Goal: Navigation & Orientation: Find specific page/section

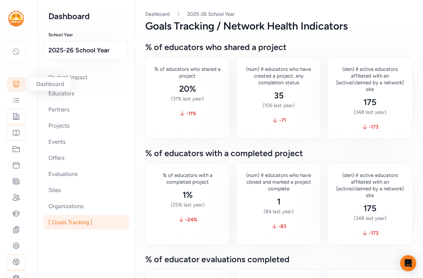
click at [20, 82] on div at bounding box center [16, 84] width 19 height 15
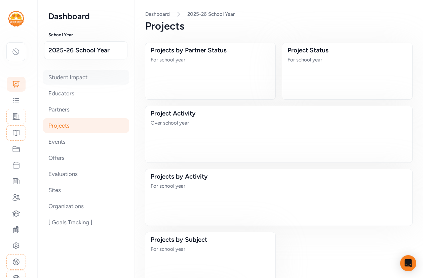
click at [75, 77] on div "Student Impact" at bounding box center [86, 77] width 86 height 15
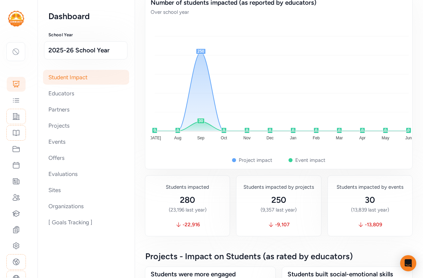
scroll to position [52, 0]
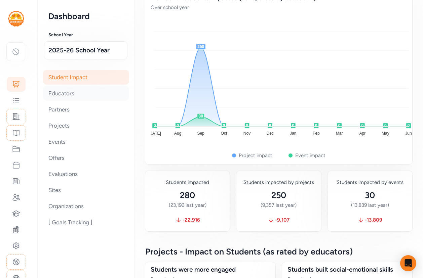
click at [79, 90] on div "Educators" at bounding box center [86, 93] width 86 height 15
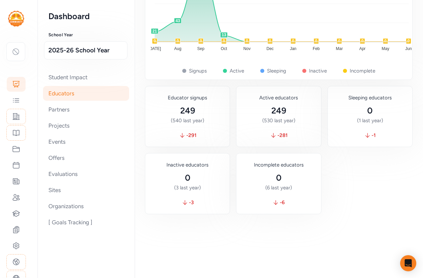
scroll to position [299, 0]
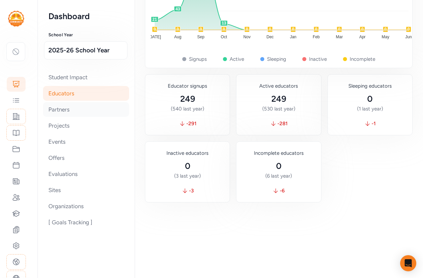
click at [56, 110] on div "Partners" at bounding box center [86, 109] width 86 height 15
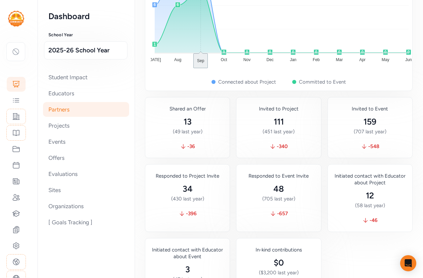
scroll to position [648, 0]
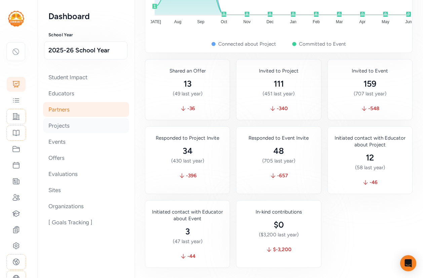
click at [57, 128] on div "Projects" at bounding box center [86, 125] width 86 height 15
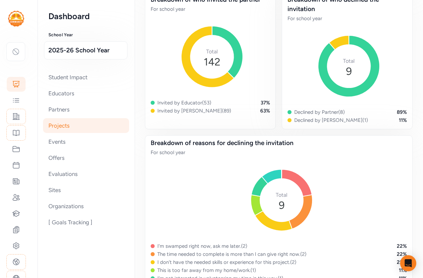
scroll to position [1026, 0]
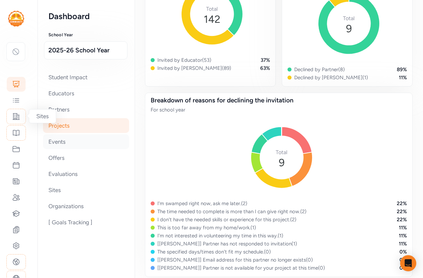
click at [66, 143] on div "Events" at bounding box center [86, 141] width 86 height 15
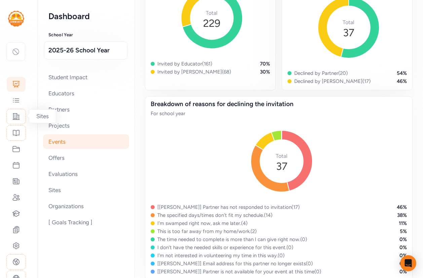
scroll to position [796, 0]
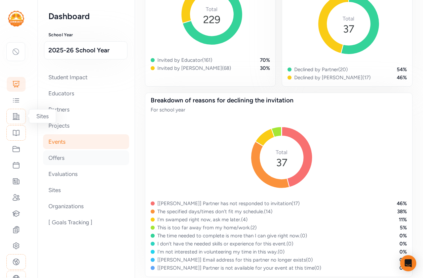
click at [50, 159] on div "Offers" at bounding box center [86, 158] width 86 height 15
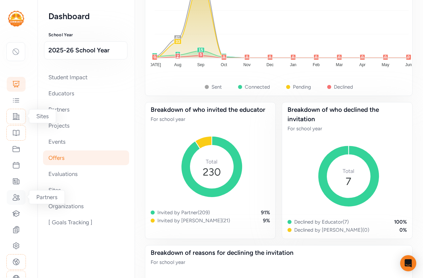
scroll to position [721, 0]
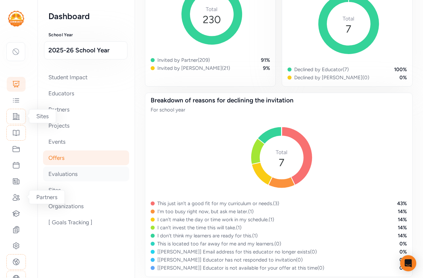
click at [61, 175] on div "Evaluations" at bounding box center [86, 174] width 86 height 15
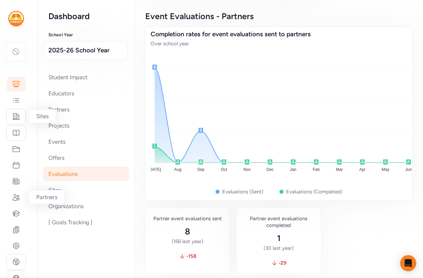
scroll to position [874, 0]
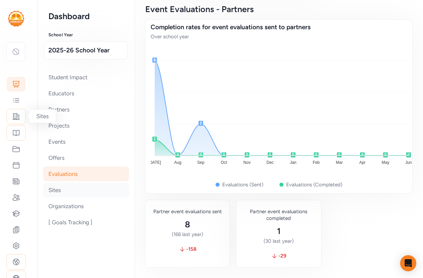
click at [68, 190] on div "Sites" at bounding box center [86, 190] width 86 height 15
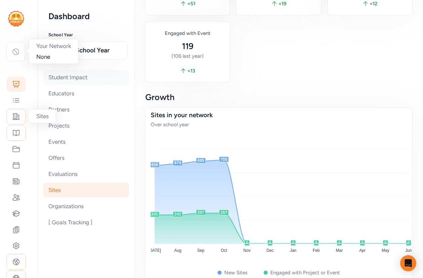
scroll to position [102, 0]
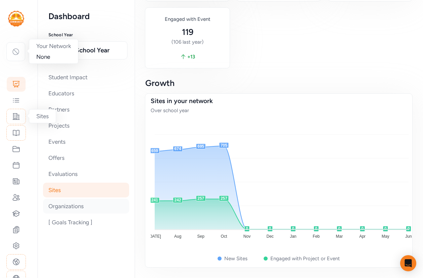
click at [65, 208] on div "Organizations" at bounding box center [86, 206] width 86 height 15
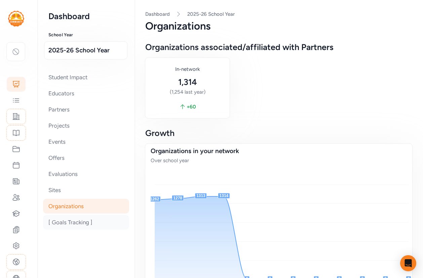
click at [65, 224] on div "[ Goals Tracking ]" at bounding box center [86, 222] width 86 height 15
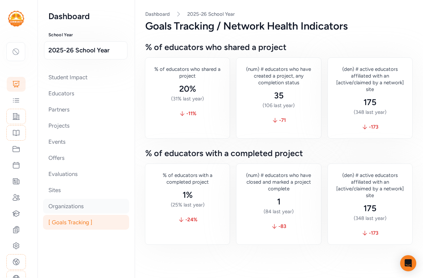
click at [65, 206] on div "Organizations" at bounding box center [86, 206] width 86 height 15
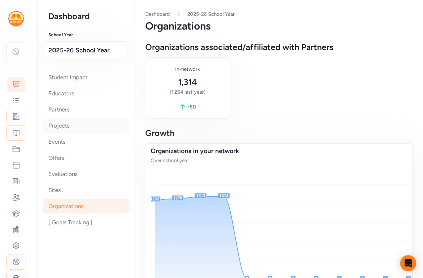
click at [66, 125] on div "Projects" at bounding box center [86, 125] width 86 height 15
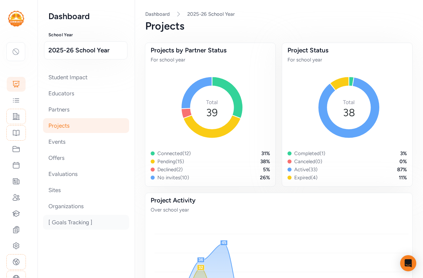
click at [62, 224] on div "[ Goals Tracking ]" at bounding box center [86, 222] width 86 height 15
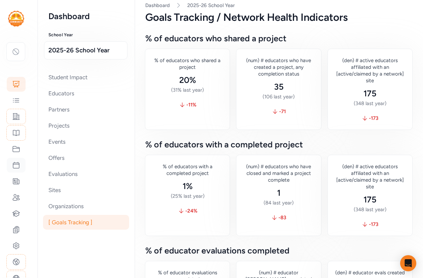
scroll to position [7, 0]
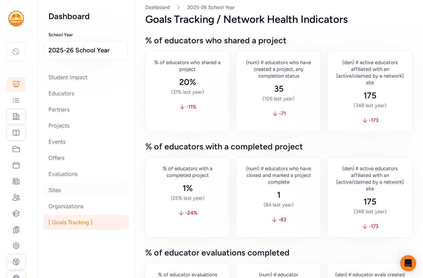
click at [57, 191] on div "Sites" at bounding box center [86, 190] width 86 height 15
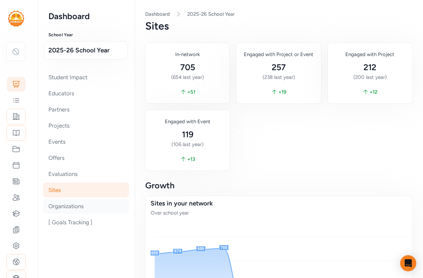
click at [52, 208] on div "Organizations" at bounding box center [86, 206] width 86 height 15
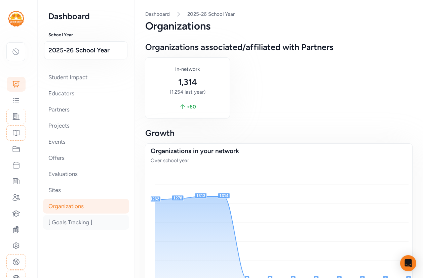
click at [65, 227] on div "[ Goals Tracking ]" at bounding box center [86, 222] width 86 height 15
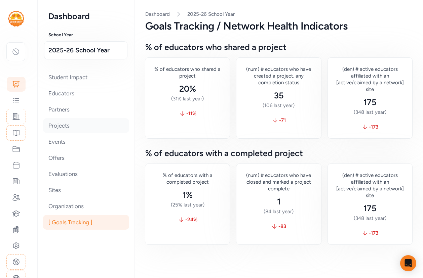
click at [55, 127] on div "Projects" at bounding box center [86, 125] width 86 height 15
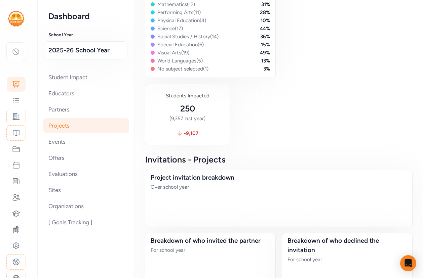
scroll to position [635, 0]
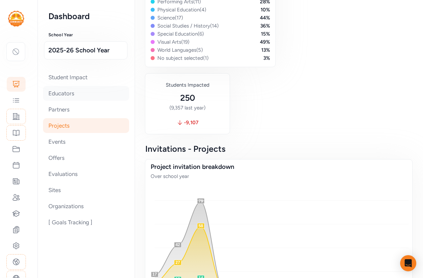
click at [63, 93] on div "Educators" at bounding box center [86, 93] width 86 height 15
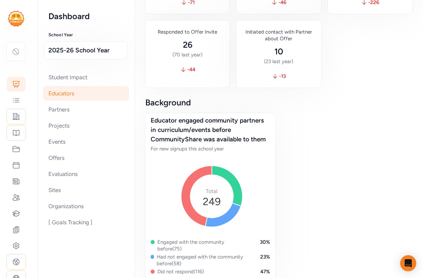
scroll to position [760, 0]
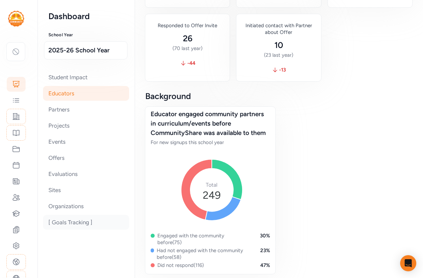
click at [61, 222] on div "[ Goals Tracking ]" at bounding box center [86, 222] width 86 height 15
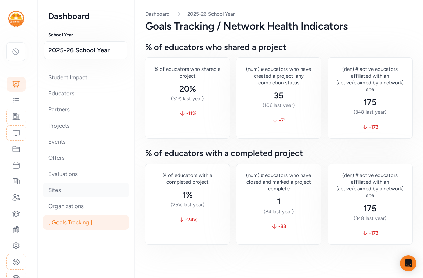
click at [62, 190] on div "Sites" at bounding box center [86, 190] width 86 height 15
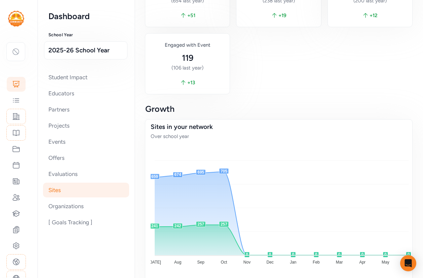
scroll to position [102, 0]
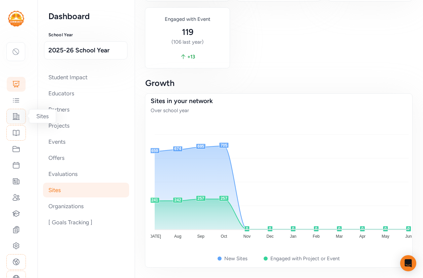
click at [17, 115] on icon at bounding box center [16, 117] width 7 height 6
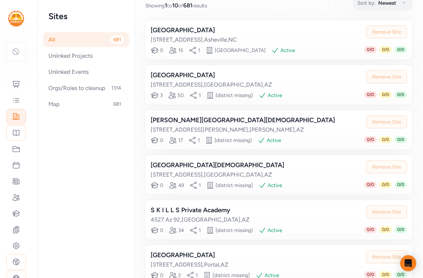
scroll to position [318, 0]
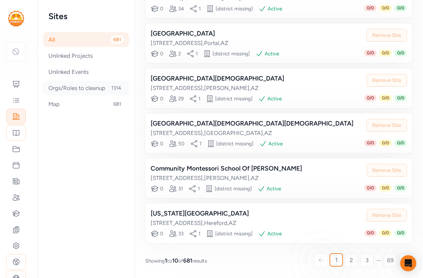
click at [65, 85] on div "Orgs/Roles to cleanup 1314" at bounding box center [86, 88] width 86 height 15
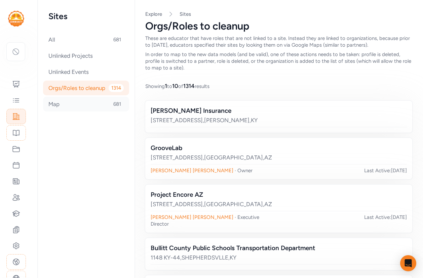
click at [56, 103] on div "Map 681" at bounding box center [86, 104] width 86 height 15
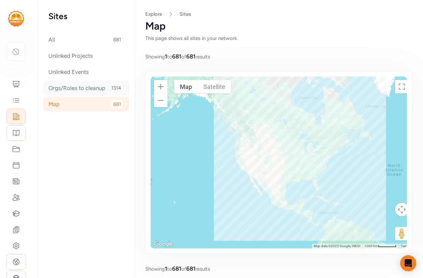
click at [65, 87] on div "Orgs/Roles to cleanup 1314" at bounding box center [86, 88] width 86 height 15
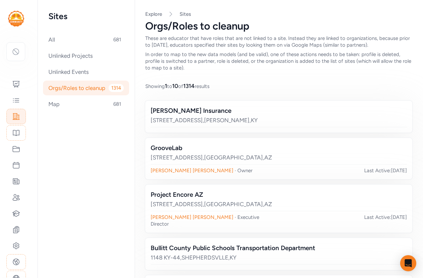
click at [59, 88] on div "Orgs/Roles to cleanup 1314" at bounding box center [86, 88] width 86 height 15
click at [16, 132] on icon at bounding box center [16, 133] width 6 height 6
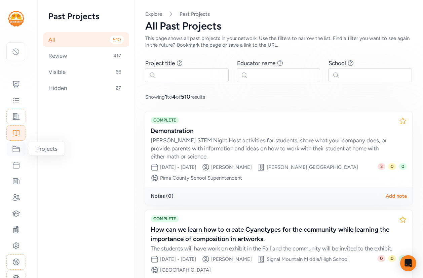
click at [16, 148] on icon at bounding box center [16, 149] width 7 height 6
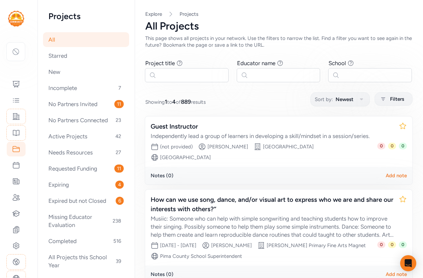
scroll to position [5, 0]
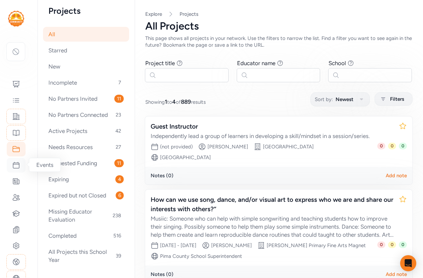
click at [13, 166] on icon at bounding box center [16, 165] width 6 height 6
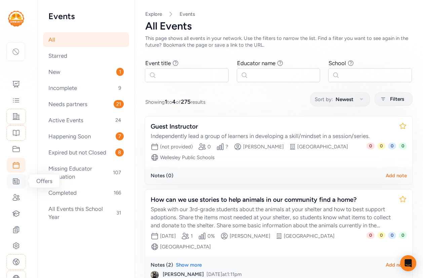
click at [15, 181] on icon at bounding box center [16, 182] width 6 height 6
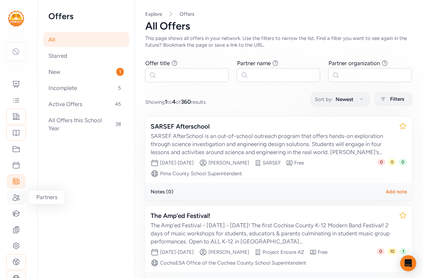
click at [15, 198] on icon at bounding box center [16, 198] width 8 height 8
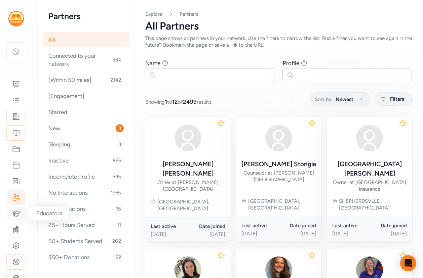
click at [11, 214] on div at bounding box center [16, 213] width 19 height 15
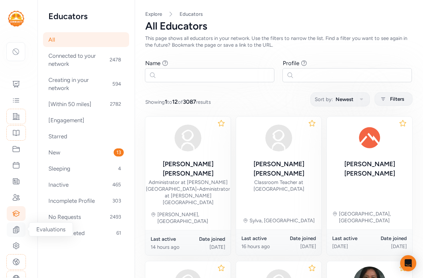
click at [18, 229] on icon at bounding box center [16, 230] width 8 height 8
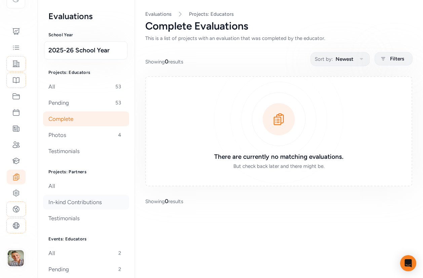
scroll to position [109, 0]
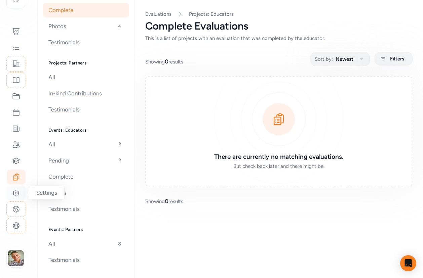
click at [14, 194] on icon at bounding box center [16, 193] width 8 height 8
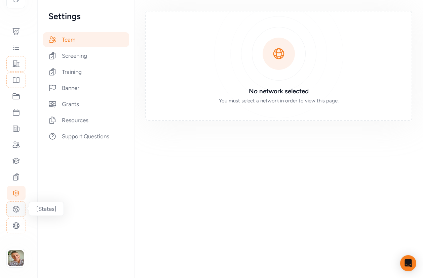
click at [16, 210] on icon at bounding box center [16, 209] width 8 height 8
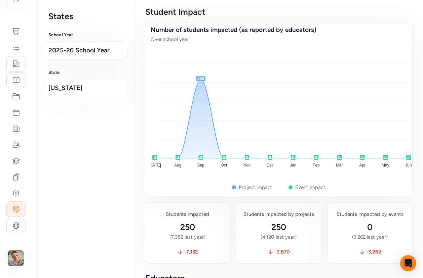
scroll to position [36, 0]
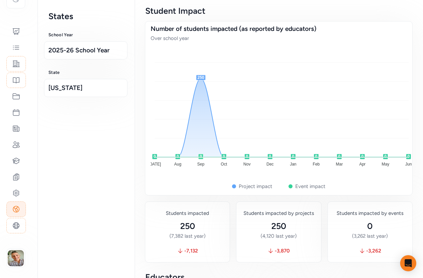
click at [70, 97] on nav "States School Year 2025-26 School Year State [US_STATE]" at bounding box center [86, 139] width 97 height 278
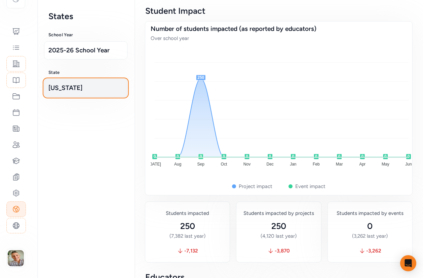
click at [70, 90] on span "[US_STATE]" at bounding box center [85, 87] width 75 height 9
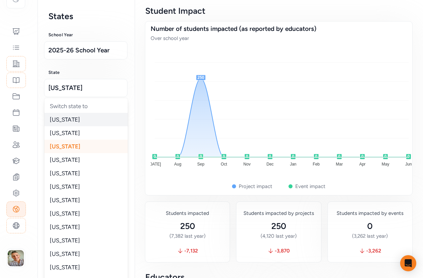
click at [63, 120] on span "[US_STATE]" at bounding box center [65, 119] width 30 height 7
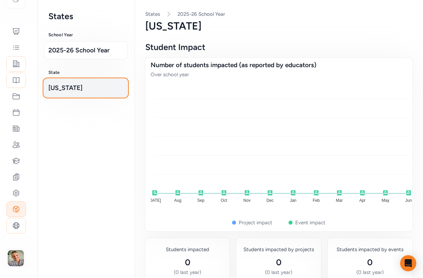
click at [72, 87] on span "[US_STATE]" at bounding box center [85, 87] width 75 height 9
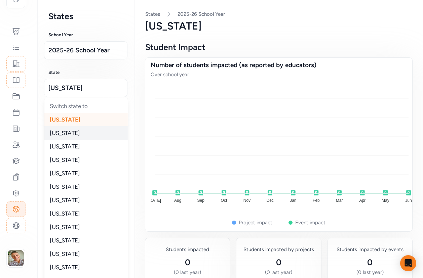
click at [60, 131] on span "[US_STATE]" at bounding box center [65, 133] width 30 height 7
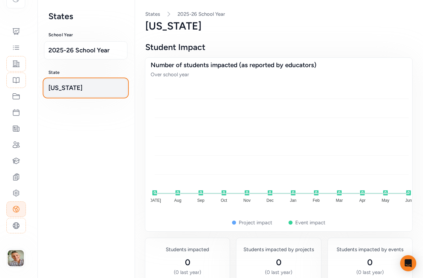
click at [63, 89] on span "[US_STATE]" at bounding box center [85, 87] width 75 height 9
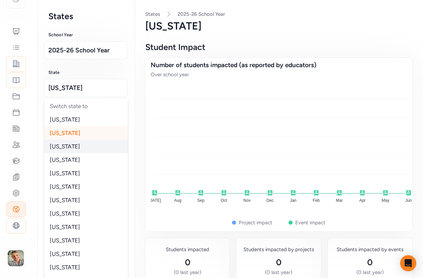
click at [59, 150] on div "[US_STATE]" at bounding box center [85, 146] width 83 height 13
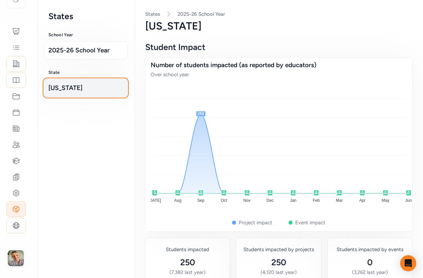
click at [62, 91] on span "[US_STATE]" at bounding box center [85, 87] width 75 height 9
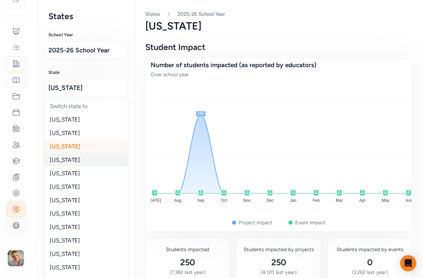
click at [61, 157] on span "[US_STATE]" at bounding box center [65, 160] width 30 height 7
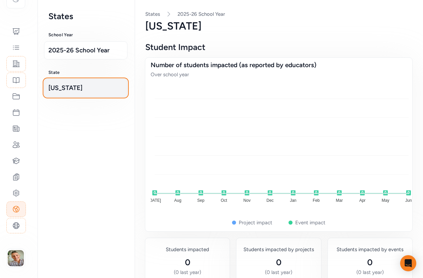
click at [66, 93] on button "[US_STATE]" at bounding box center [85, 88] width 83 height 18
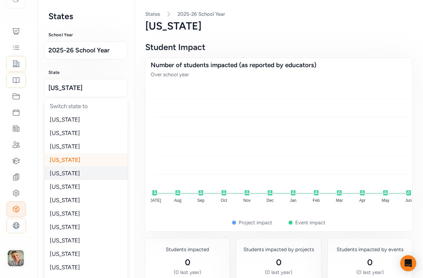
click at [62, 177] on div "[US_STATE]" at bounding box center [85, 173] width 83 height 13
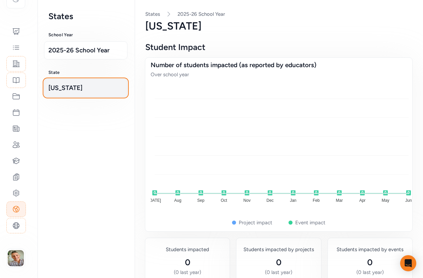
click at [81, 91] on span "[US_STATE]" at bounding box center [85, 87] width 75 height 9
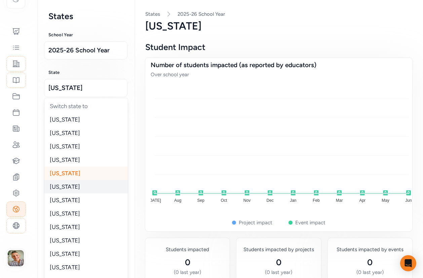
click at [65, 190] on div "[US_STATE]" at bounding box center [85, 186] width 83 height 13
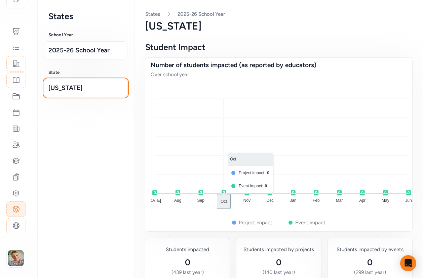
scroll to position [53, 0]
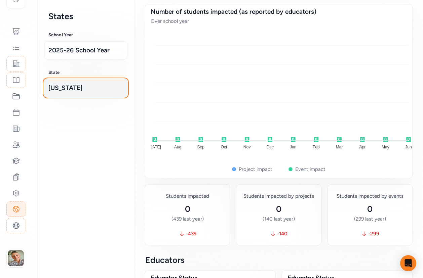
click at [74, 89] on span "[US_STATE]" at bounding box center [85, 87] width 75 height 9
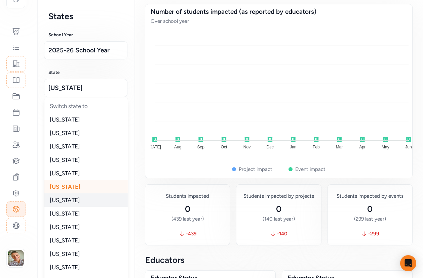
click at [68, 197] on span "[US_STATE]" at bounding box center [65, 200] width 30 height 7
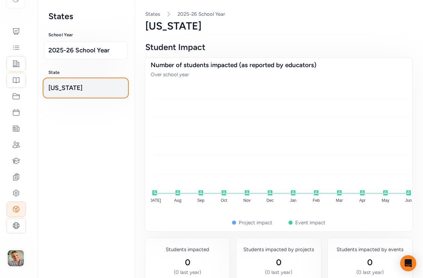
click at [79, 90] on span "[US_STATE]" at bounding box center [85, 87] width 75 height 9
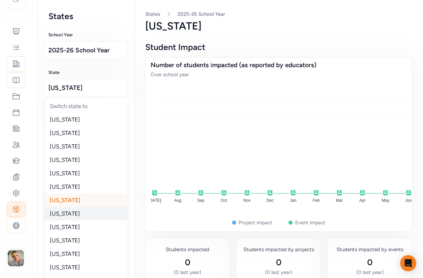
click at [58, 214] on span "[US_STATE]" at bounding box center [65, 213] width 30 height 7
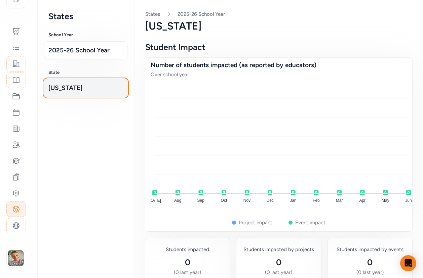
click at [69, 93] on button "[US_STATE]" at bounding box center [85, 88] width 83 height 18
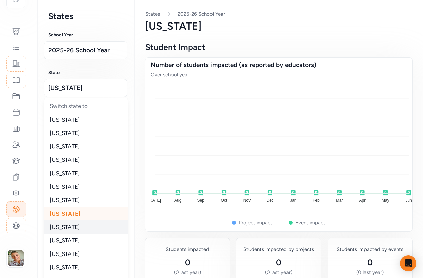
click at [57, 230] on span "[US_STATE]" at bounding box center [65, 227] width 30 height 7
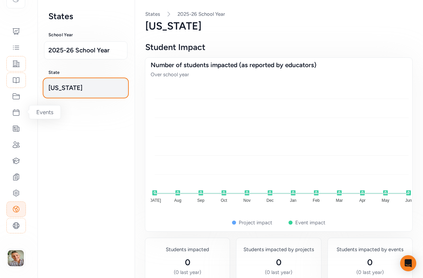
click at [90, 87] on span "[US_STATE]" at bounding box center [85, 87] width 75 height 9
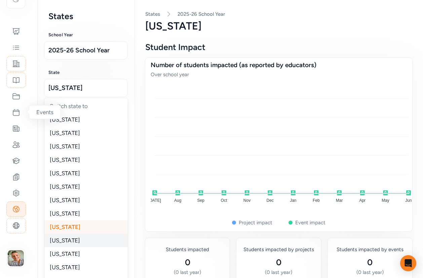
click at [61, 238] on span "[US_STATE]" at bounding box center [65, 240] width 30 height 7
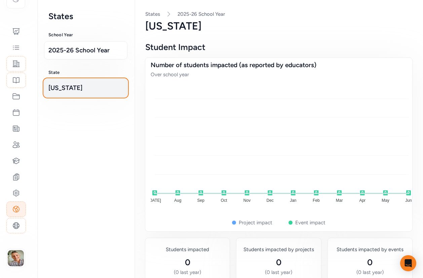
click at [79, 88] on span "[US_STATE]" at bounding box center [85, 87] width 75 height 9
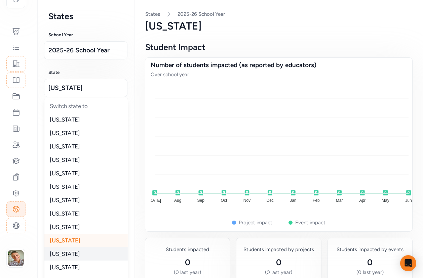
click at [58, 249] on div "[US_STATE]" at bounding box center [85, 253] width 83 height 13
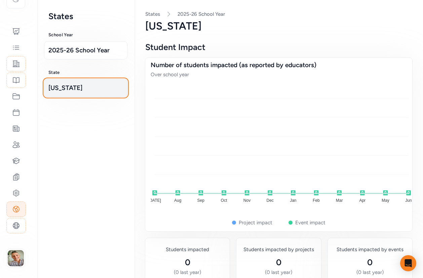
click at [61, 88] on span "[US_STATE]" at bounding box center [85, 87] width 75 height 9
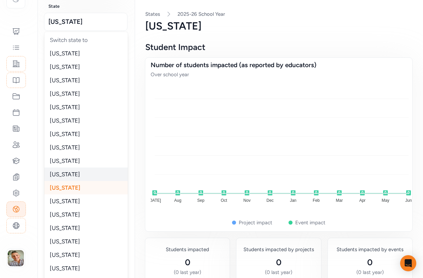
scroll to position [80, 0]
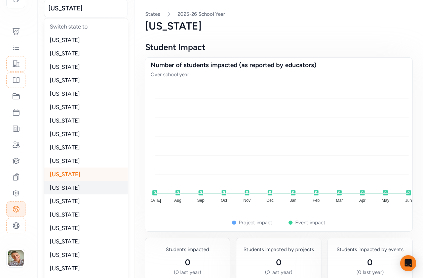
click at [54, 189] on span "[US_STATE]" at bounding box center [65, 187] width 30 height 7
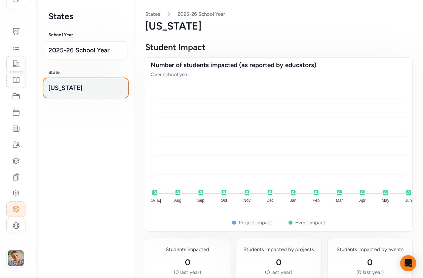
click at [63, 93] on button "[US_STATE]" at bounding box center [85, 88] width 83 height 18
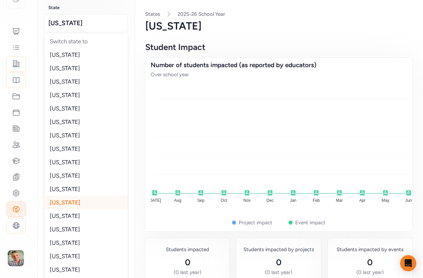
scroll to position [69, 0]
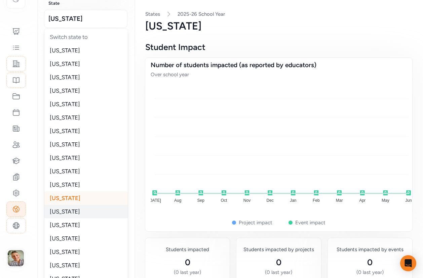
click at [60, 207] on div "[US_STATE]" at bounding box center [85, 211] width 83 height 13
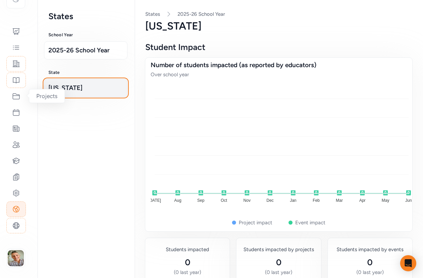
click at [78, 87] on span "[US_STATE]" at bounding box center [85, 87] width 75 height 9
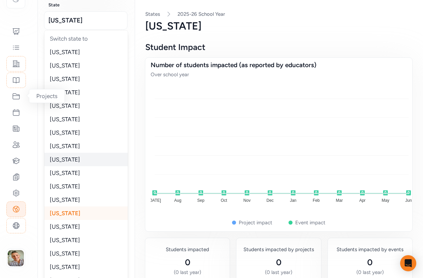
scroll to position [72, 0]
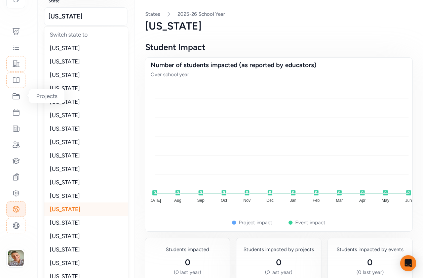
click at [62, 215] on div "[US_STATE]" at bounding box center [85, 209] width 83 height 13
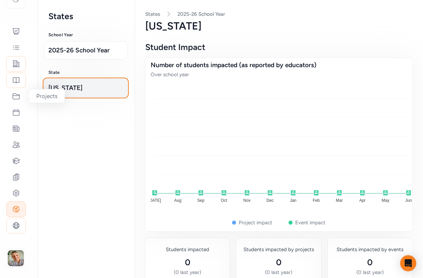
click at [99, 89] on span "[US_STATE]" at bounding box center [85, 87] width 75 height 9
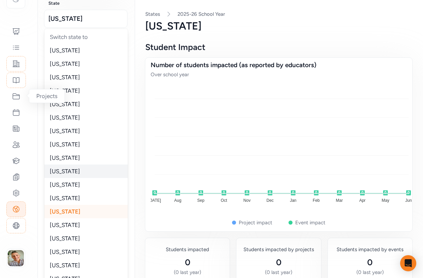
scroll to position [72, 0]
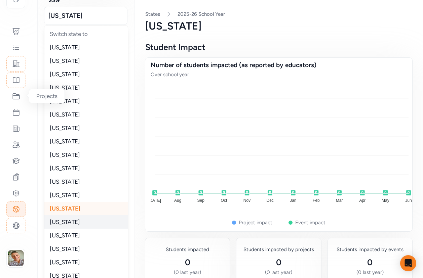
click at [64, 223] on div "[US_STATE]" at bounding box center [85, 221] width 83 height 13
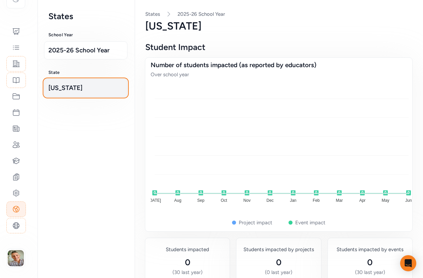
click at [73, 87] on span "[US_STATE]" at bounding box center [85, 87] width 75 height 9
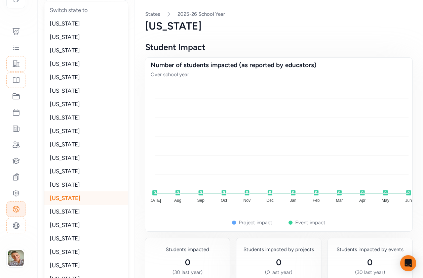
scroll to position [97, 0]
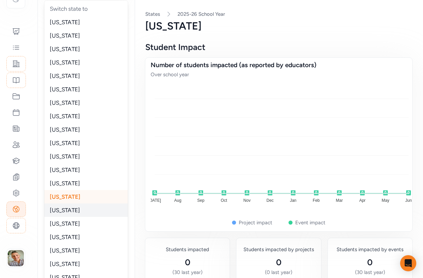
click at [58, 212] on div "[US_STATE]" at bounding box center [85, 210] width 83 height 13
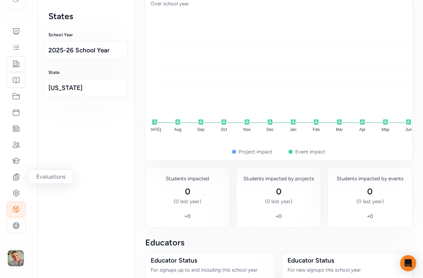
scroll to position [74, 0]
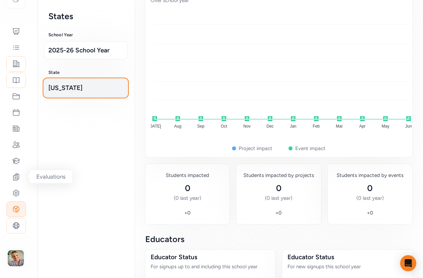
click at [63, 92] on span "[US_STATE]" at bounding box center [85, 87] width 75 height 9
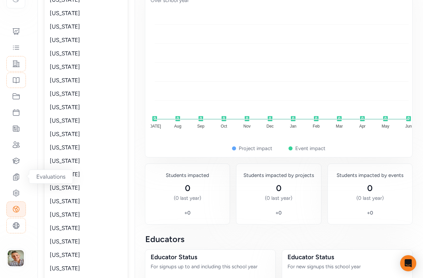
scroll to position [460, 0]
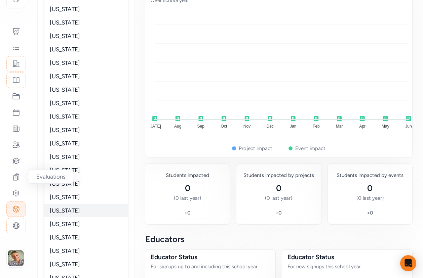
click at [61, 211] on span "[US_STATE]" at bounding box center [65, 210] width 30 height 7
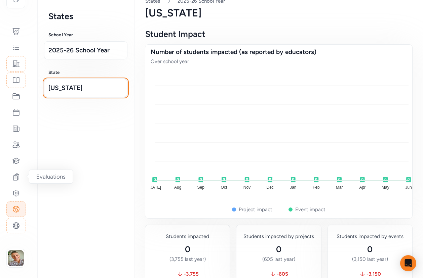
scroll to position [11, 0]
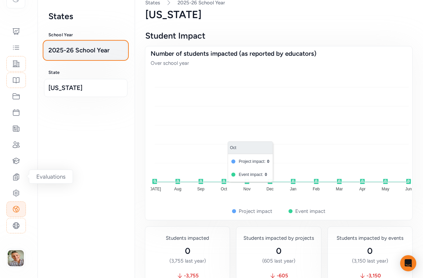
click at [65, 51] on span "2025-26 School Year" at bounding box center [85, 50] width 75 height 9
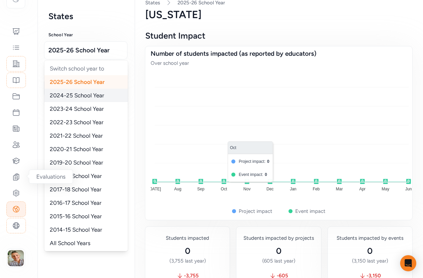
click at [52, 96] on span "2024-25 School Year" at bounding box center [77, 95] width 54 height 7
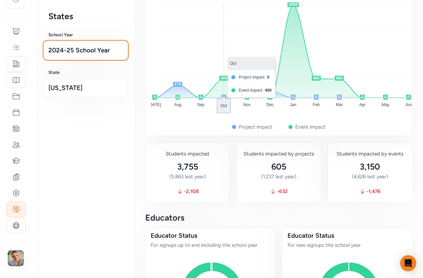
scroll to position [105, 0]
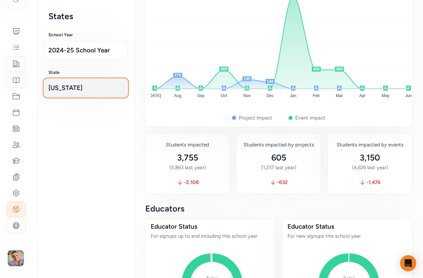
click at [76, 85] on span "[US_STATE]" at bounding box center [85, 87] width 75 height 9
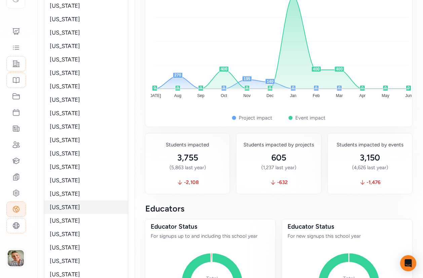
scroll to position [289, 0]
click at [66, 233] on span "[US_STATE]" at bounding box center [65, 233] width 30 height 7
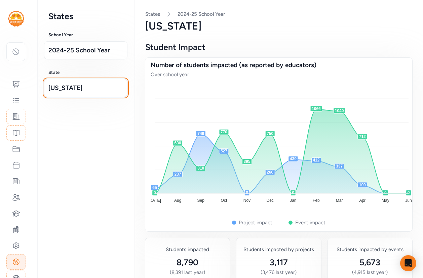
scroll to position [53, 0]
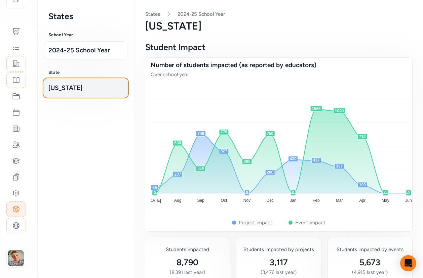
click at [77, 91] on span "New Mexico" at bounding box center [85, 87] width 75 height 9
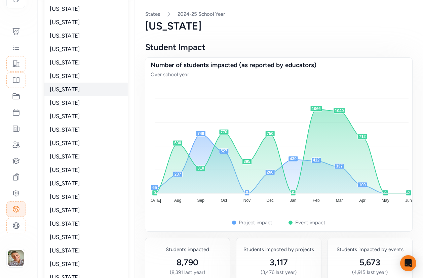
scroll to position [126, 0]
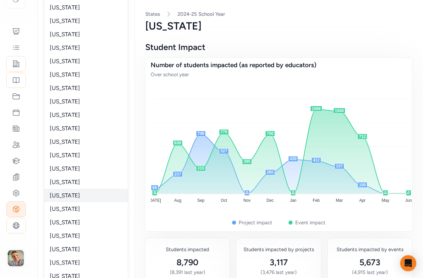
click at [58, 195] on span "[US_STATE]" at bounding box center [65, 195] width 30 height 7
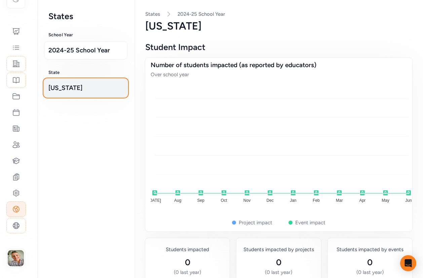
click at [76, 82] on button "[US_STATE]" at bounding box center [85, 88] width 83 height 18
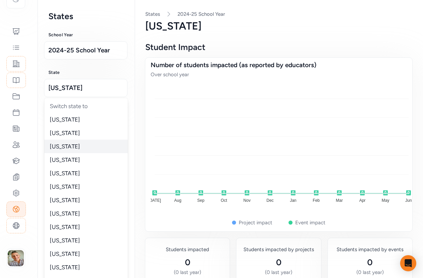
click at [69, 147] on div "[US_STATE]" at bounding box center [85, 146] width 83 height 13
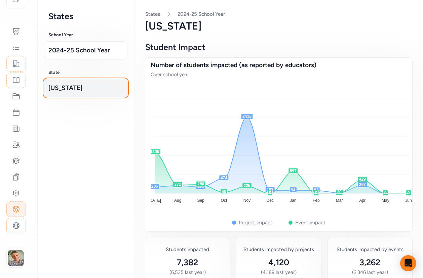
click at [60, 92] on span "[US_STATE]" at bounding box center [85, 87] width 75 height 9
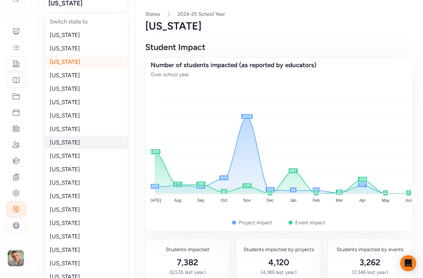
scroll to position [84, 0]
click at [63, 260] on span "[US_STATE]" at bounding box center [65, 263] width 30 height 7
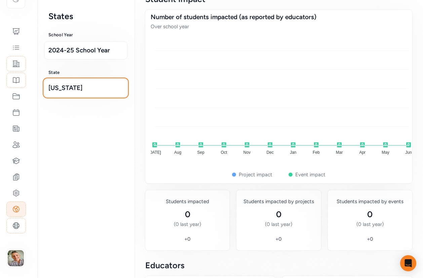
scroll to position [47, 0]
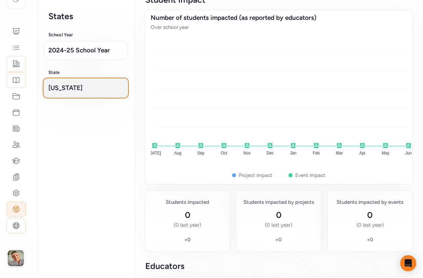
click at [72, 88] on span "[US_STATE]" at bounding box center [85, 87] width 75 height 9
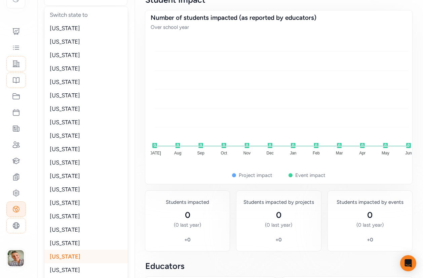
scroll to position [92, 0]
click at [63, 243] on span "[US_STATE]" at bounding box center [65, 242] width 30 height 7
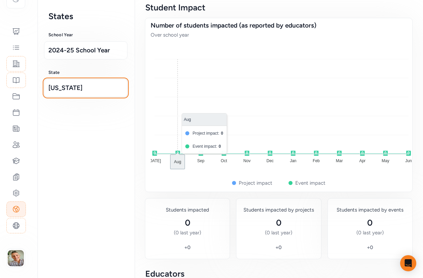
scroll to position [48, 0]
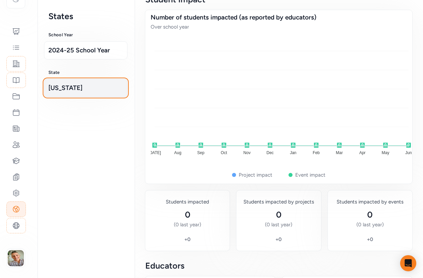
click at [72, 92] on span "[US_STATE]" at bounding box center [85, 87] width 75 height 9
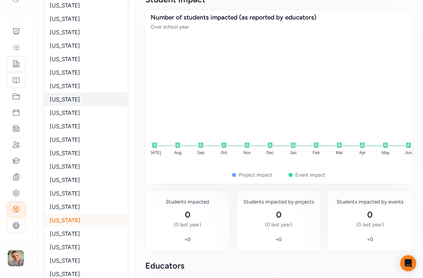
scroll to position [115, 0]
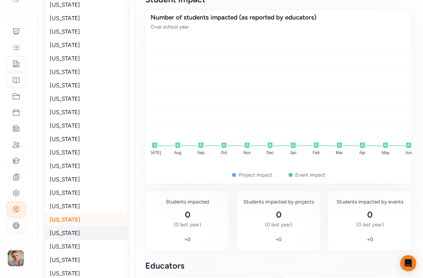
click at [71, 231] on div "[US_STATE]" at bounding box center [85, 232] width 83 height 13
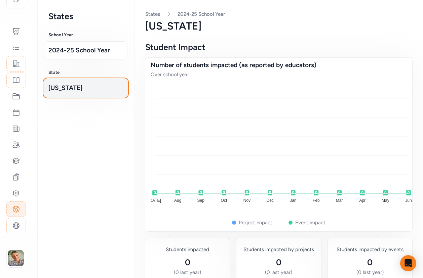
click at [69, 90] on span "[US_STATE]" at bounding box center [85, 87] width 75 height 9
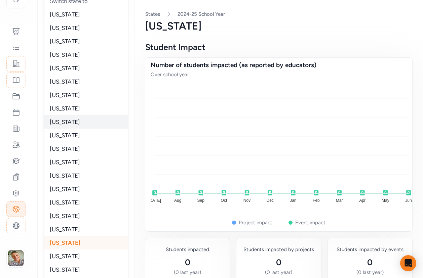
scroll to position [107, 0]
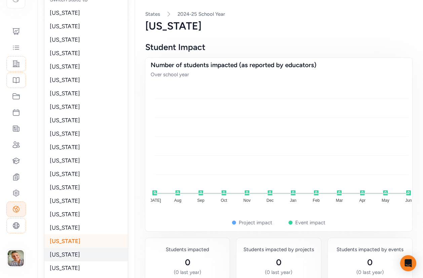
click at [60, 251] on div "[US_STATE]" at bounding box center [85, 254] width 83 height 13
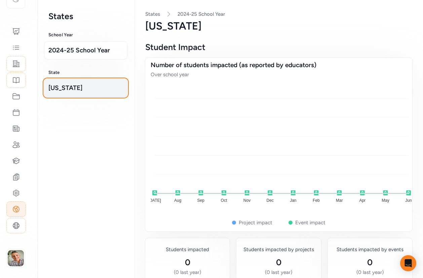
click at [81, 87] on span "[US_STATE]" at bounding box center [85, 87] width 75 height 9
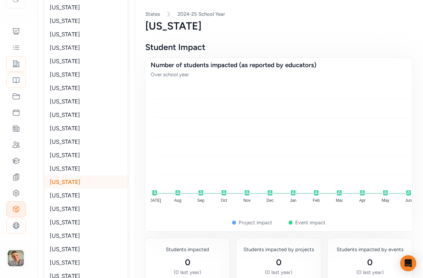
scroll to position [183, 0]
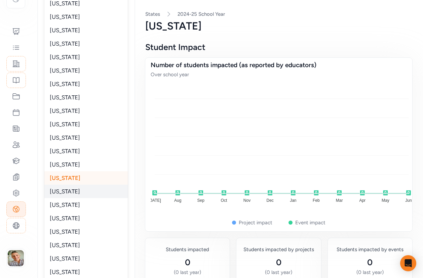
click at [63, 188] on span "[US_STATE]" at bounding box center [65, 191] width 30 height 7
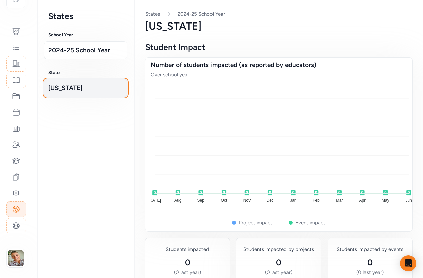
click at [72, 92] on span "[US_STATE]" at bounding box center [85, 87] width 75 height 9
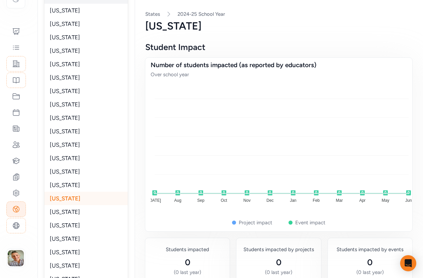
scroll to position [312, 0]
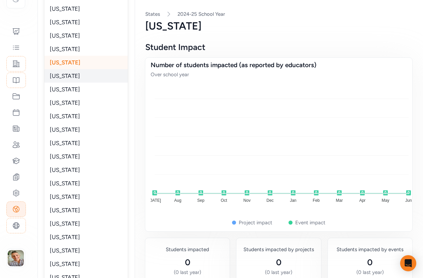
click at [77, 75] on span "[US_STATE]" at bounding box center [65, 76] width 30 height 7
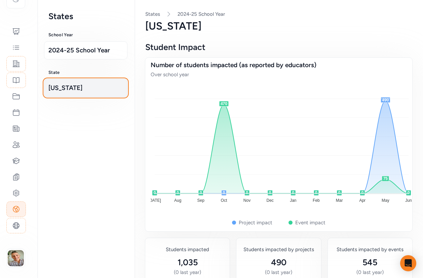
click at [62, 87] on span "[US_STATE]" at bounding box center [85, 87] width 75 height 9
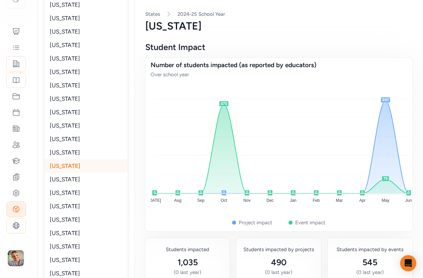
scroll to position [194, 0]
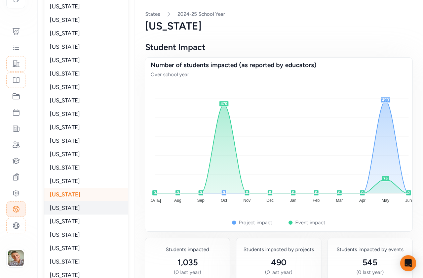
click at [64, 207] on span "[US_STATE]" at bounding box center [65, 208] width 30 height 7
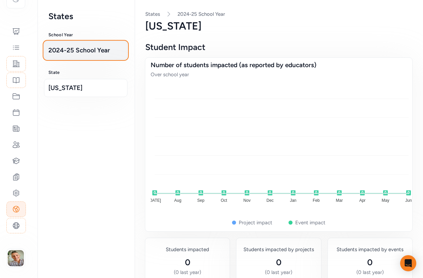
click at [55, 53] on span "2024-25 School Year" at bounding box center [85, 50] width 75 height 9
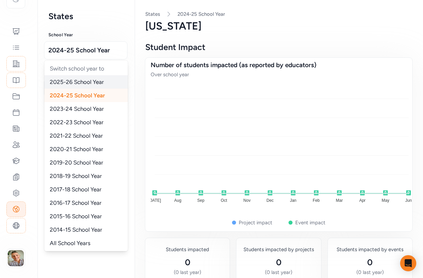
click at [61, 79] on span "2025-26 School Year" at bounding box center [77, 82] width 54 height 7
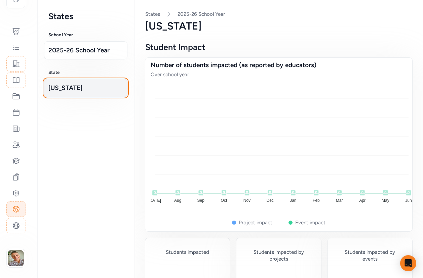
click at [94, 84] on span "[US_STATE]" at bounding box center [85, 87] width 75 height 9
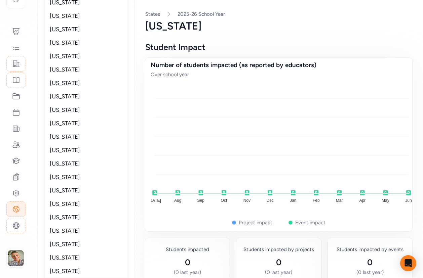
scroll to position [142, 0]
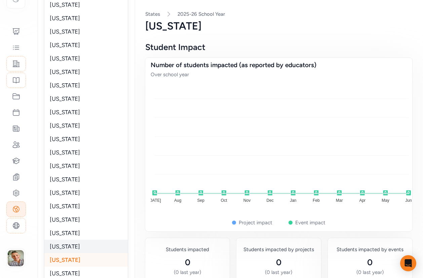
click at [68, 246] on span "[US_STATE]" at bounding box center [65, 246] width 30 height 7
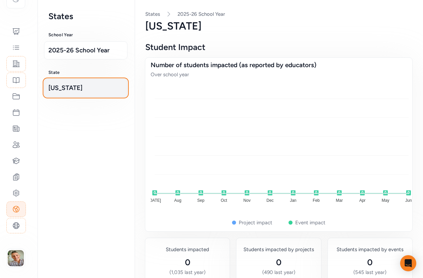
click at [65, 92] on span "[US_STATE]" at bounding box center [85, 87] width 75 height 9
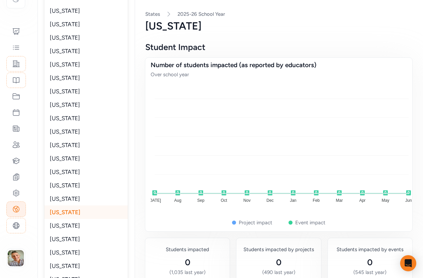
scroll to position [176, 0]
click at [65, 239] on span "[US_STATE]" at bounding box center [65, 239] width 30 height 7
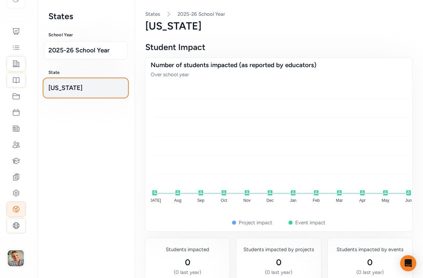
click at [52, 89] on span "[US_STATE]" at bounding box center [85, 87] width 75 height 9
click at [52, 88] on span "[US_STATE]" at bounding box center [85, 87] width 75 height 9
click at [85, 84] on span "[US_STATE]" at bounding box center [85, 87] width 75 height 9
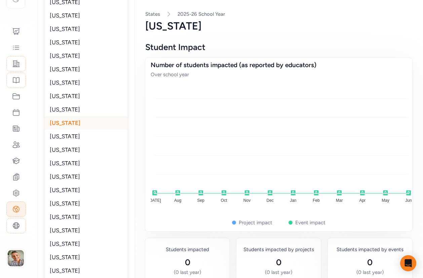
scroll to position [296, 0]
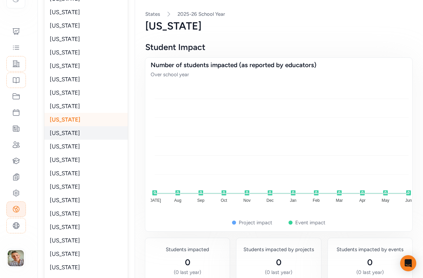
click at [73, 135] on div "[US_STATE]" at bounding box center [85, 132] width 83 height 13
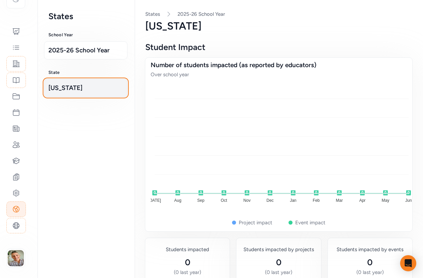
click at [85, 89] on span "[US_STATE]" at bounding box center [85, 87] width 75 height 9
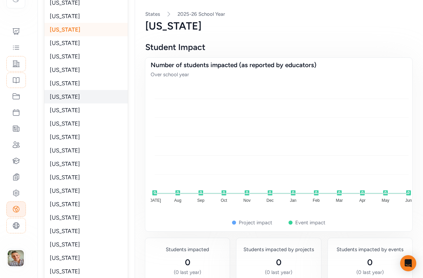
scroll to position [400, 0]
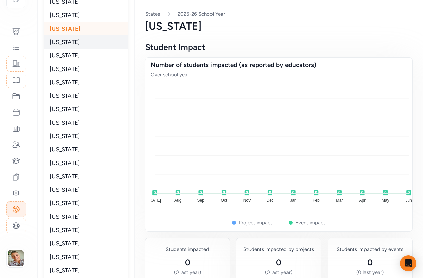
click at [72, 38] on div "[US_STATE]" at bounding box center [85, 41] width 83 height 13
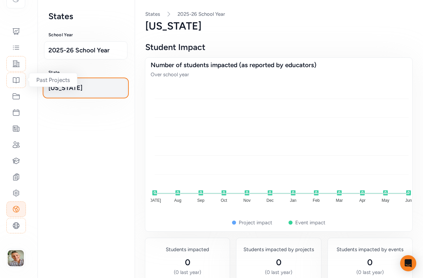
click at [83, 90] on span "[US_STATE]" at bounding box center [85, 87] width 75 height 9
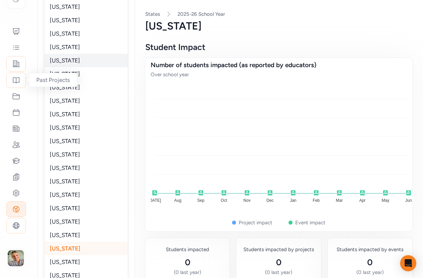
scroll to position [222, 0]
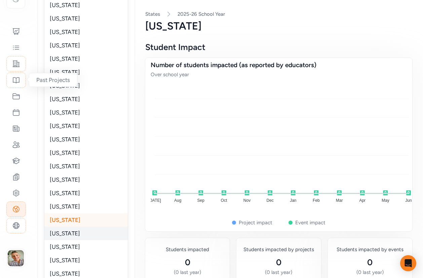
click at [67, 233] on span "[US_STATE]" at bounding box center [65, 233] width 30 height 7
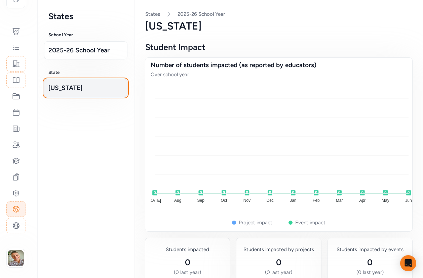
click at [91, 90] on span "[US_STATE]" at bounding box center [85, 87] width 75 height 9
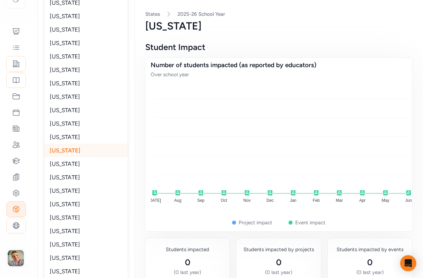
scroll to position [320, 0]
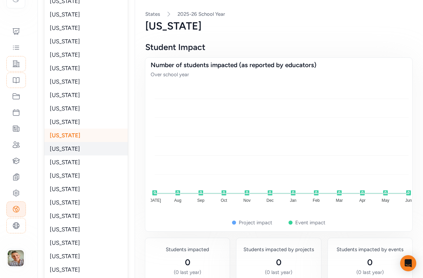
click at [60, 151] on span "[US_STATE]" at bounding box center [65, 148] width 30 height 7
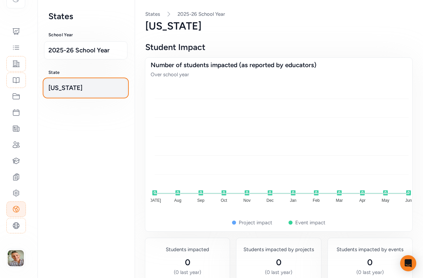
click at [82, 90] on span "[US_STATE]" at bounding box center [85, 87] width 75 height 9
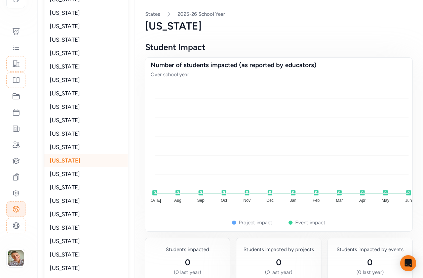
scroll to position [309, 0]
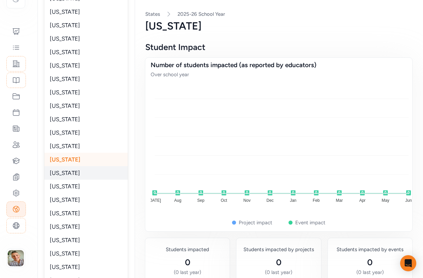
click at [56, 173] on span "[US_STATE]" at bounding box center [65, 173] width 30 height 7
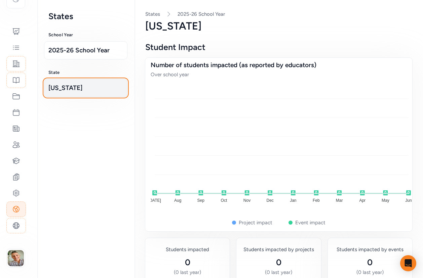
click at [70, 89] on span "[US_STATE]" at bounding box center [85, 87] width 75 height 9
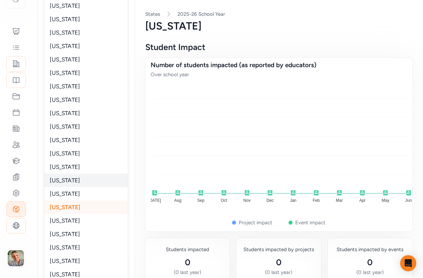
scroll to position [274, 0]
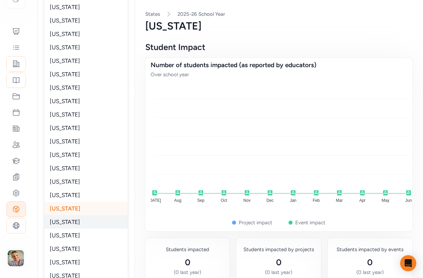
click at [65, 222] on span "[US_STATE]" at bounding box center [65, 222] width 30 height 7
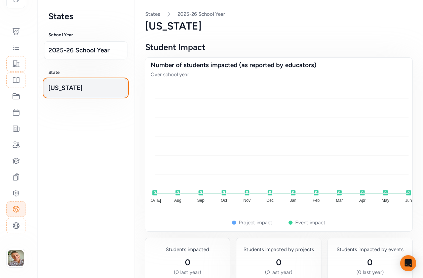
click at [92, 88] on span "[US_STATE]" at bounding box center [85, 87] width 75 height 9
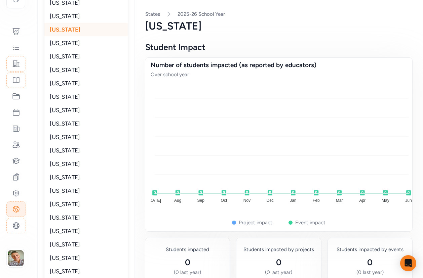
scroll to position [459, 0]
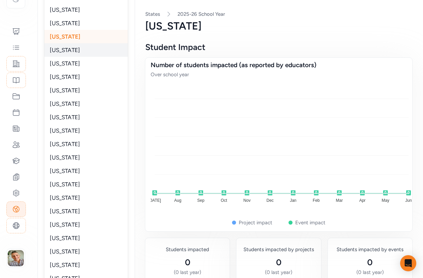
click at [66, 52] on span "[US_STATE]" at bounding box center [65, 50] width 30 height 7
